Goal: Task Accomplishment & Management: Complete application form

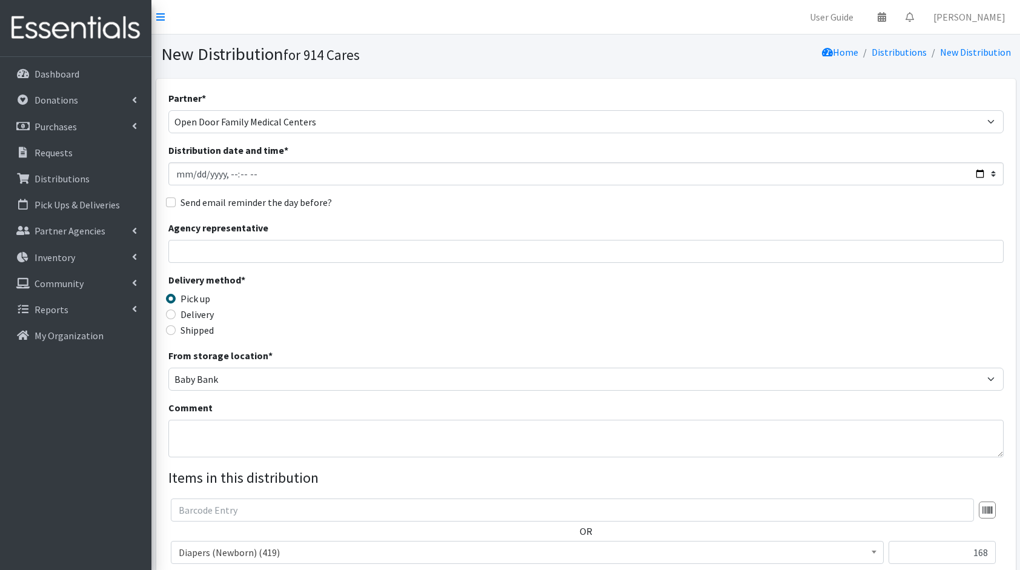
select select "2895"
select select "305"
select select "5217"
select select "5195"
select select "5196"
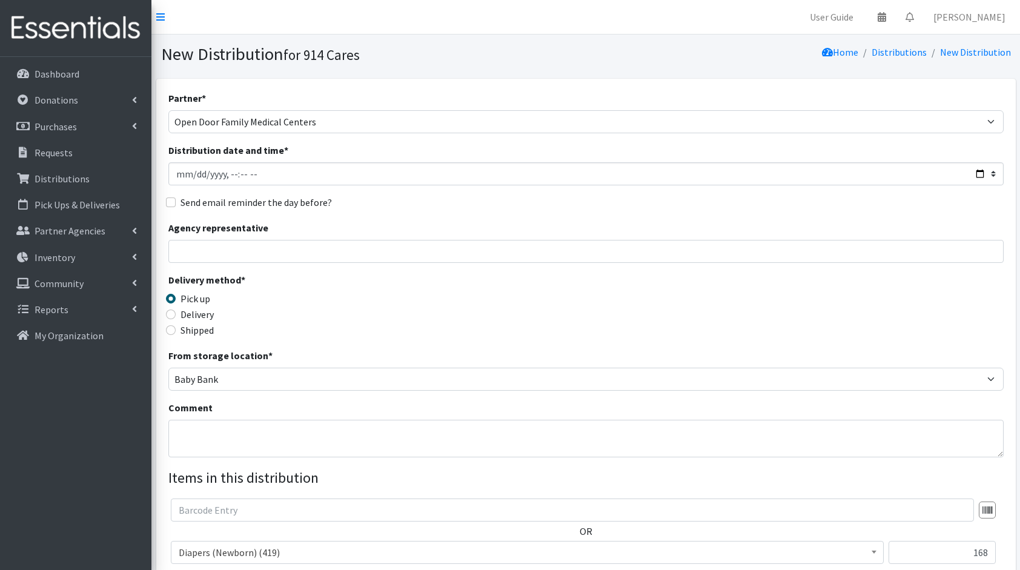
select select "5206"
select select "5208"
select select "5209"
select select "10574"
select select "10657"
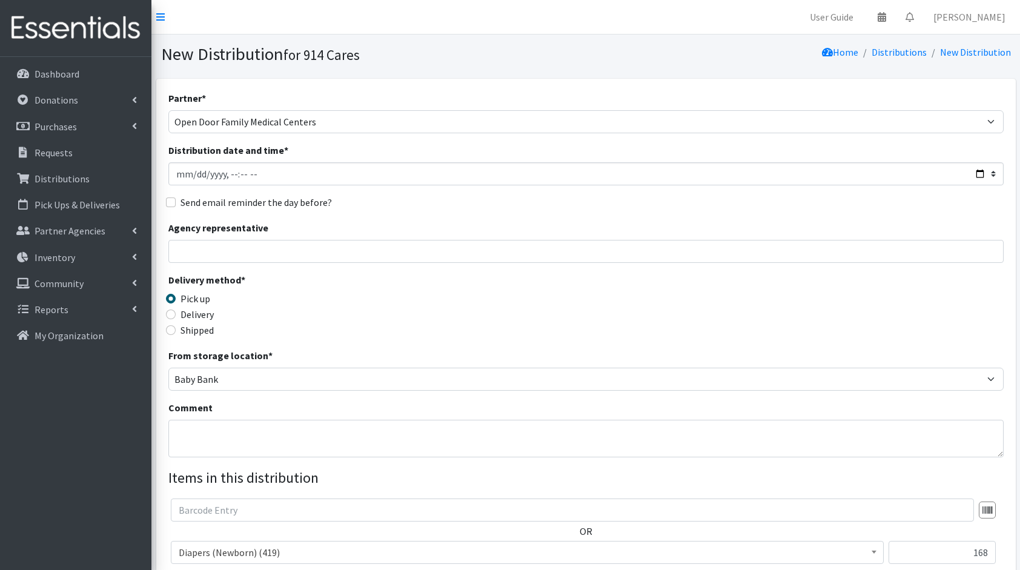
select select "5219"
select select "10590"
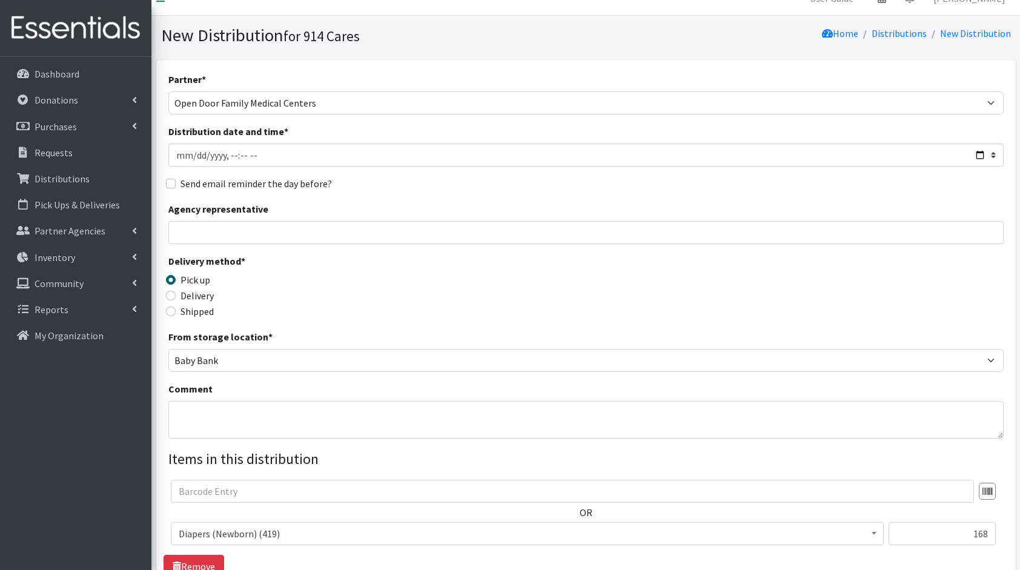
scroll to position [0, 0]
